Goal: Task Accomplishment & Management: Use online tool/utility

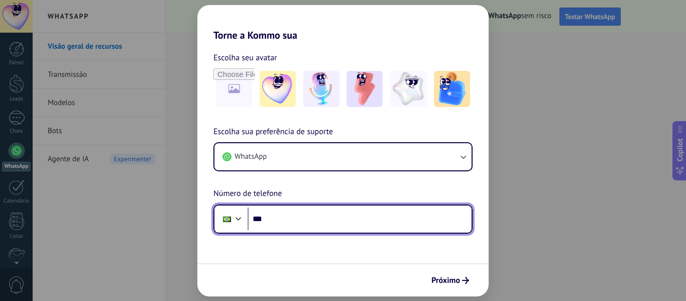
click at [324, 211] on input "***" at bounding box center [359, 218] width 224 height 23
type input "**********"
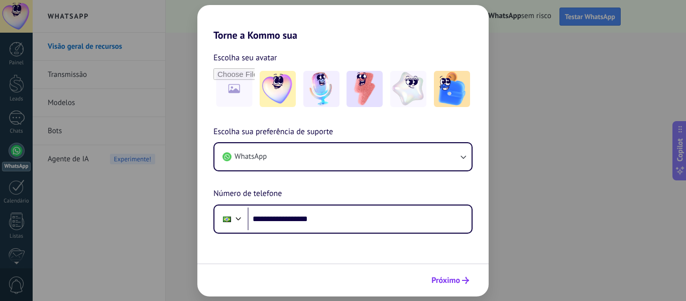
click at [449, 284] on span "Próximo" at bounding box center [445, 280] width 29 height 7
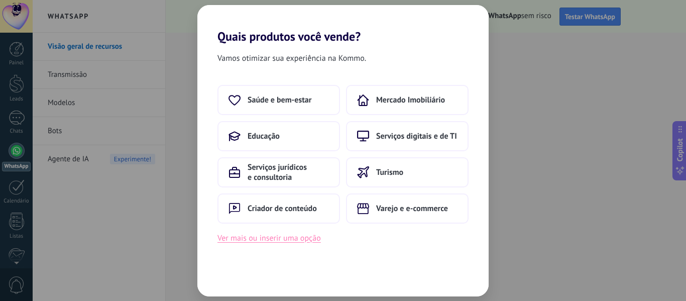
click at [270, 238] on button "Ver mais ou inserir uma opção" at bounding box center [268, 237] width 103 height 13
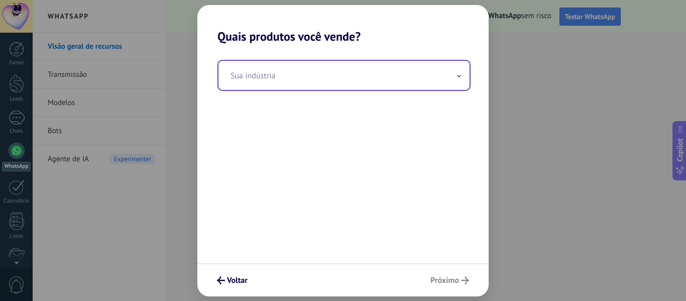
click at [451, 71] on input "text" at bounding box center [343, 75] width 251 height 29
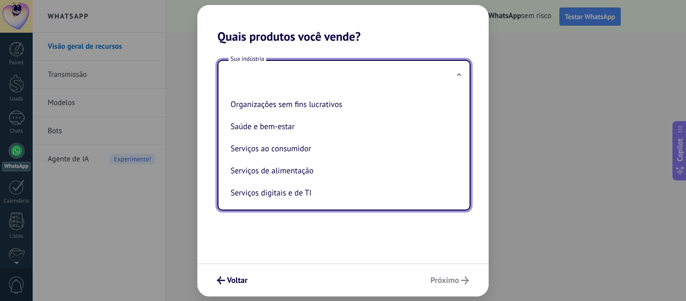
scroll to position [148, 0]
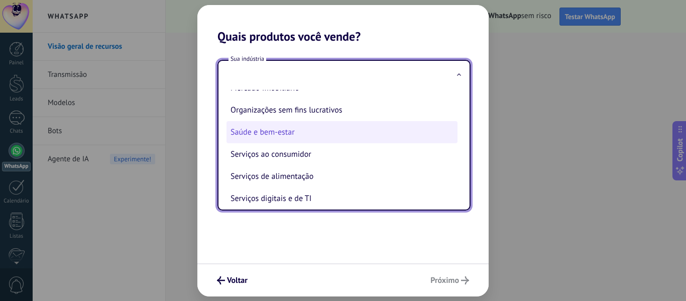
click at [347, 128] on li "Saúde e bem-estar" at bounding box center [341, 132] width 231 height 22
type input "**********"
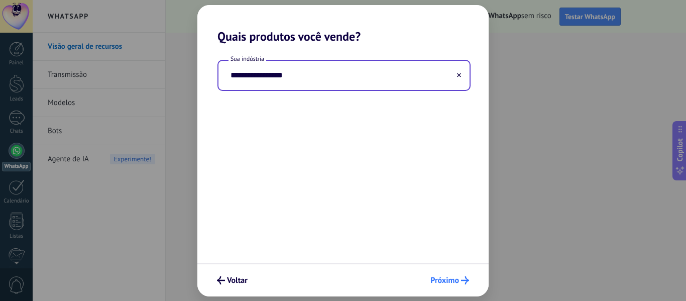
click at [450, 278] on span "Próximo" at bounding box center [444, 280] width 29 height 7
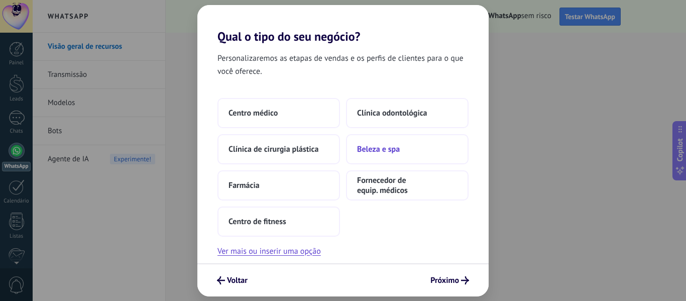
click at [407, 151] on button "Beleza e spa" at bounding box center [407, 149] width 122 height 30
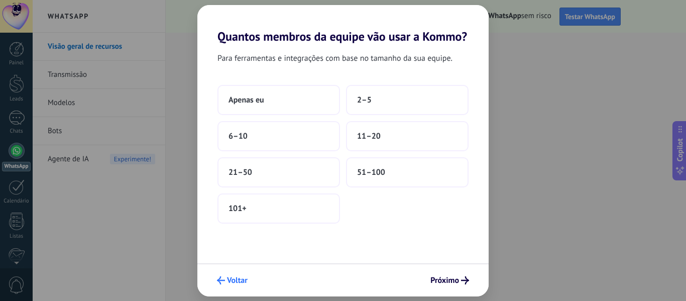
click at [237, 284] on span "Voltar" at bounding box center [237, 280] width 21 height 7
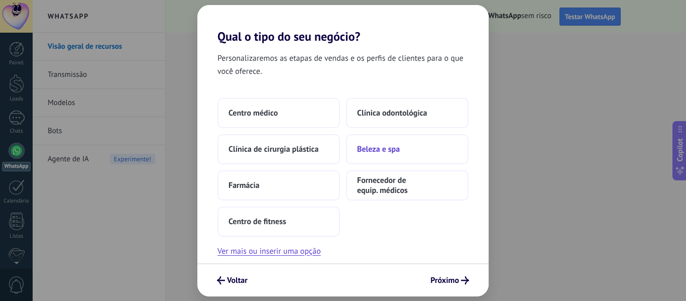
click at [383, 144] on span "Beleza e spa" at bounding box center [378, 149] width 43 height 10
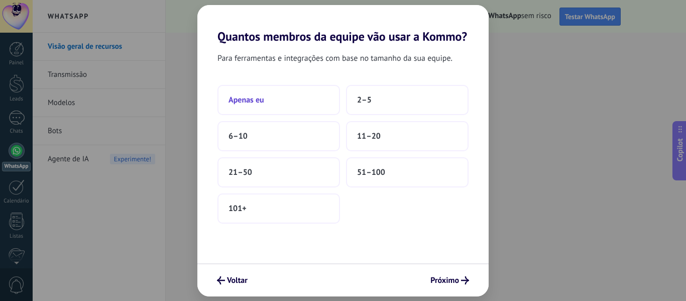
click at [308, 101] on button "Apenas eu" at bounding box center [278, 100] width 122 height 30
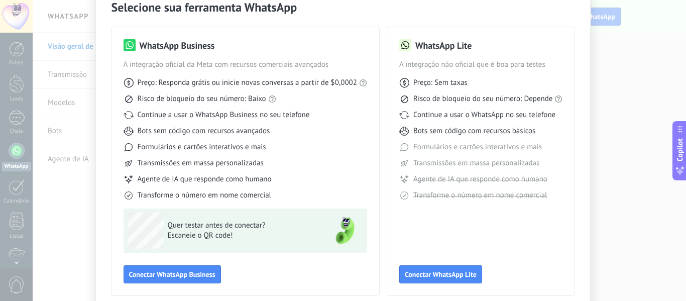
scroll to position [51, 0]
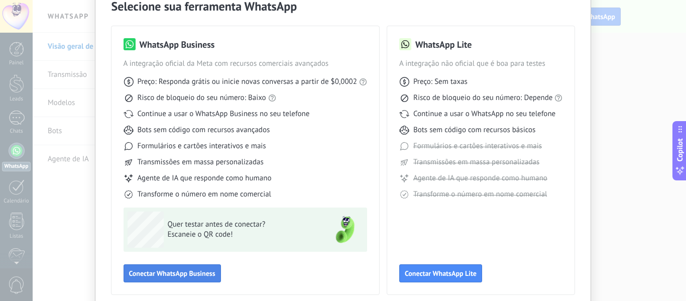
click at [192, 274] on span "Conectar WhatsApp Business" at bounding box center [172, 273] width 86 height 7
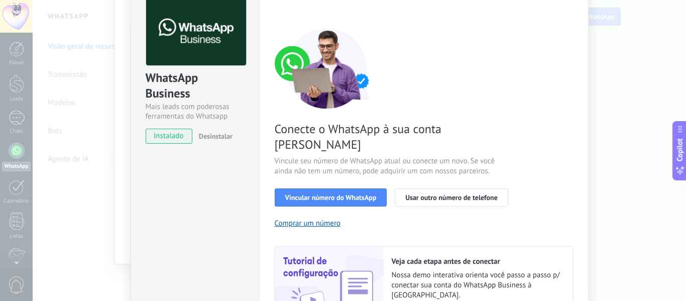
scroll to position [52, 0]
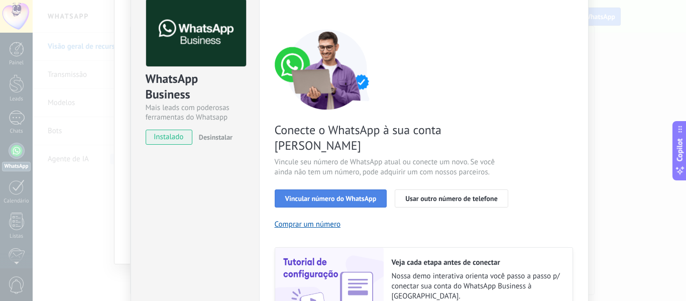
click at [357, 189] on button "Vincular número do WhatsApp" at bounding box center [331, 198] width 112 height 18
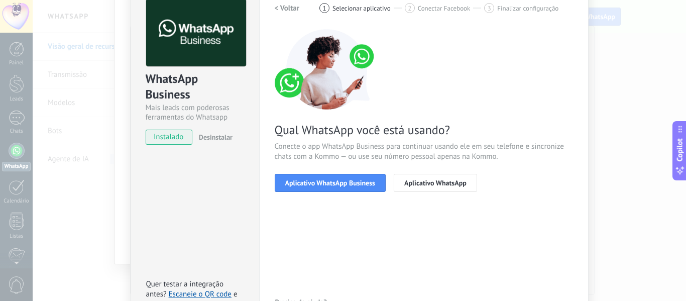
click at [357, 178] on button "Aplicativo WhatsApp Business" at bounding box center [330, 183] width 111 height 18
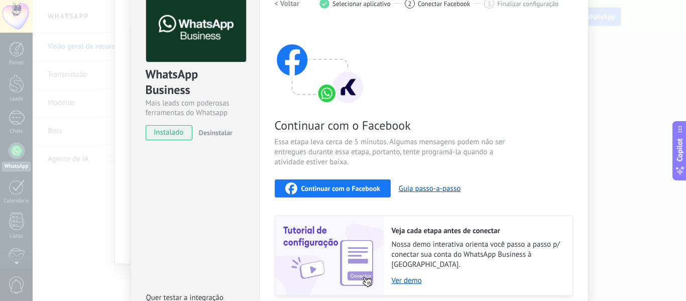
scroll to position [40, 0]
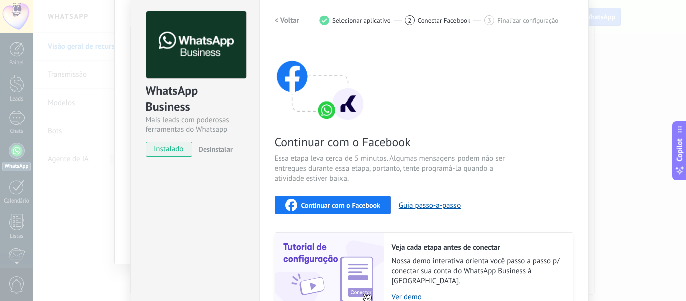
click at [405, 17] on div "2" at bounding box center [410, 20] width 10 height 10
click at [321, 201] on span "Continuar com o Facebook" at bounding box center [340, 204] width 79 height 7
click at [324, 199] on div "Continuar com o Facebook" at bounding box center [332, 205] width 95 height 12
click at [366, 201] on span "Continuar com o Facebook" at bounding box center [340, 204] width 79 height 7
click at [627, 118] on div "WhatsApp Business Mais leads com poderosas ferramentas do Whatsapp instalado De…" at bounding box center [359, 150] width 653 height 301
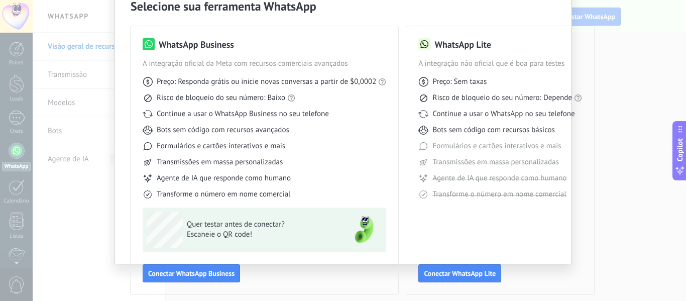
scroll to position [0, 0]
drag, startPoint x: 546, startPoint y: 107, endPoint x: 545, endPoint y: 99, distance: 8.2
click at [545, 99] on div "Preço: Sem taxas Risco de bloqueio do seu número: Depende Continue a usar o Wha…" at bounding box center [500, 134] width 164 height 131
click at [549, 112] on span "Continue a usar o WhatsApp no seu telefone" at bounding box center [503, 114] width 142 height 10
drag, startPoint x: 529, startPoint y: 116, endPoint x: 559, endPoint y: 133, distance: 34.1
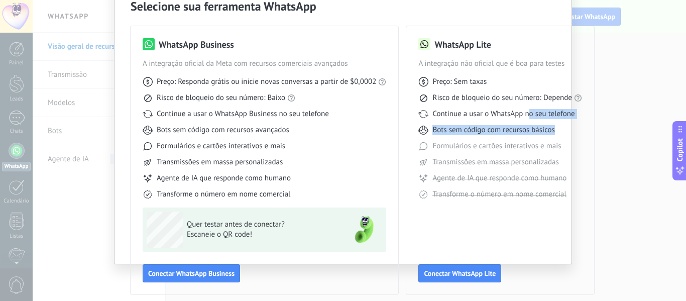
click at [559, 133] on div "Preço: Sem taxas Risco de bloqueio do seu número: Depende Continue a usar o Wha…" at bounding box center [500, 134] width 164 height 131
click at [627, 120] on div "Selecione sua ferramenta WhatsApp WhatsApp Business A integração oficial da Met…" at bounding box center [343, 150] width 686 height 301
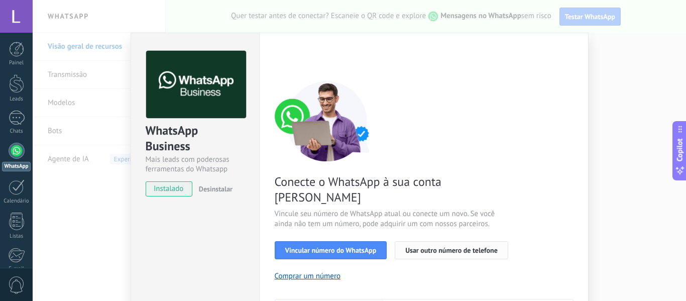
click at [417, 246] on span "Usar outro número de telefone" at bounding box center [451, 249] width 92 height 7
click at [608, 154] on div "WhatsApp Business Mais leads com poderosas ferramentas do Whatsapp instalado De…" at bounding box center [359, 150] width 653 height 301
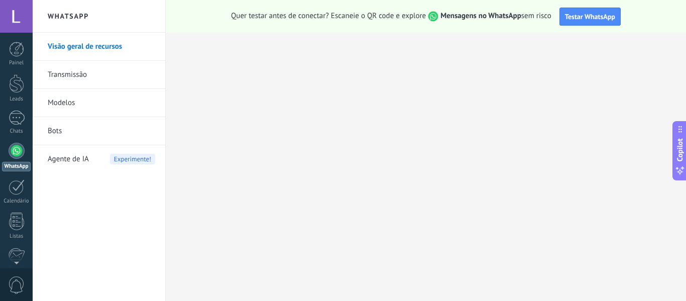
click at [13, 151] on div at bounding box center [17, 151] width 16 height 16
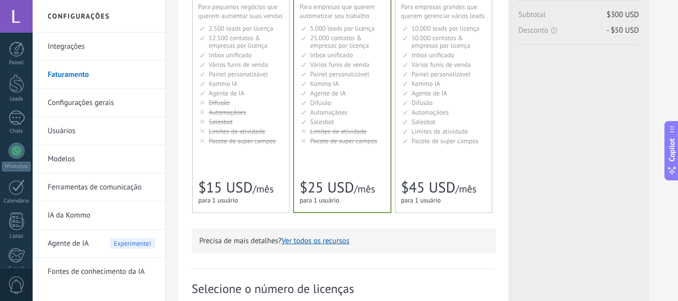
scroll to position [138, 0]
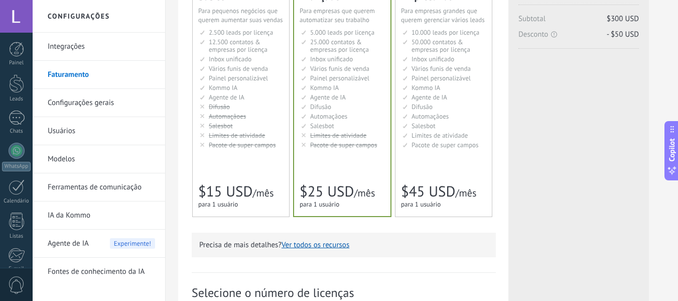
click at [352, 133] on span "Limites de atividade" at bounding box center [338, 135] width 56 height 9
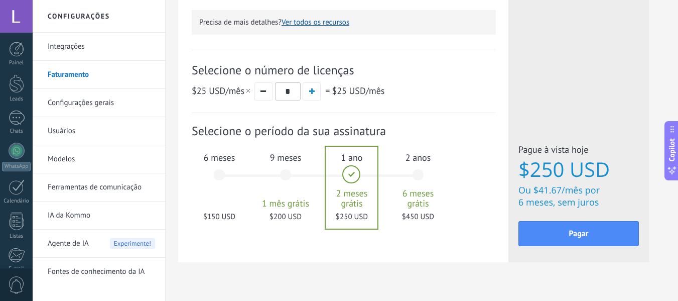
scroll to position [379, 0]
